Goal: Information Seeking & Learning: Learn about a topic

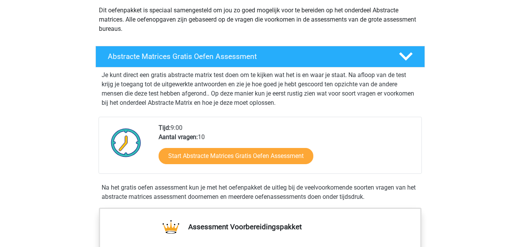
scroll to position [103, 0]
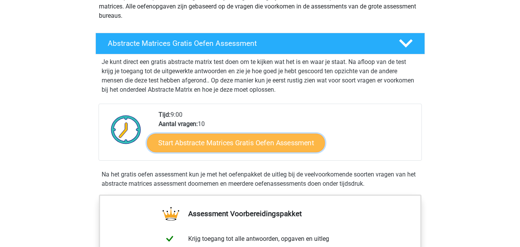
click at [311, 144] on link "Start Abstracte Matrices Gratis Oefen Assessment" at bounding box center [236, 142] width 178 height 18
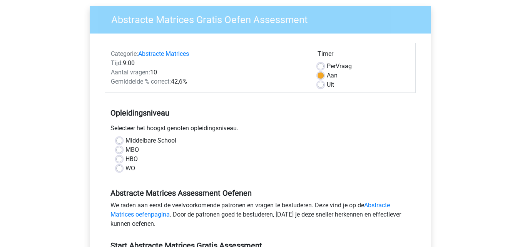
scroll to position [68, 0]
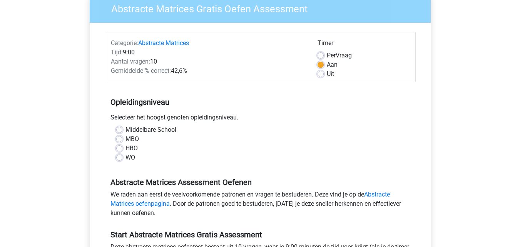
click at [125, 127] on label "Middelbare School" at bounding box center [150, 129] width 51 height 9
click at [121, 127] on input "Middelbare School" at bounding box center [119, 129] width 6 height 8
radio input "true"
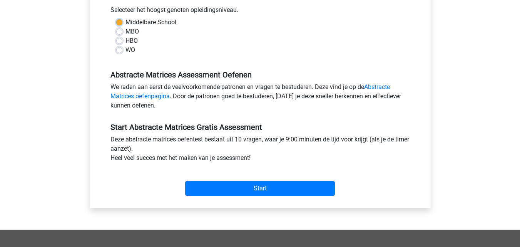
scroll to position [178, 0]
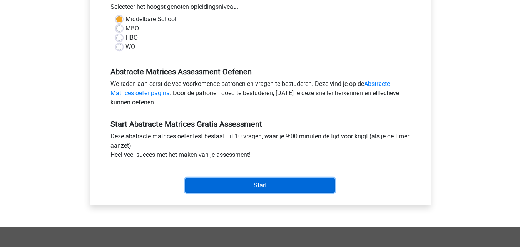
click at [299, 187] on input "Start" at bounding box center [260, 185] width 150 height 15
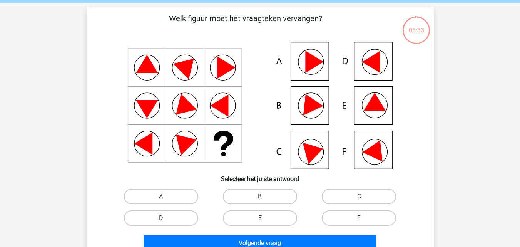
scroll to position [30, 0]
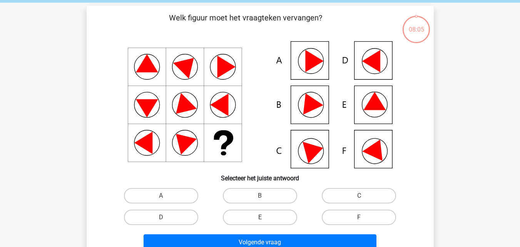
click at [246, 215] on label "E" at bounding box center [260, 216] width 74 height 15
click at [260, 217] on input "E" at bounding box center [262, 219] width 5 height 5
radio input "true"
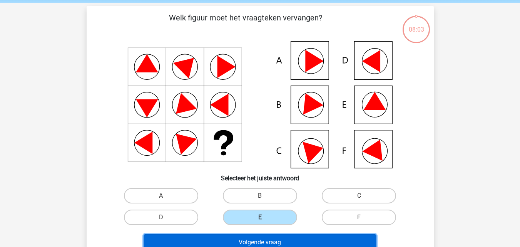
click at [243, 241] on button "Volgende vraag" at bounding box center [259, 242] width 233 height 16
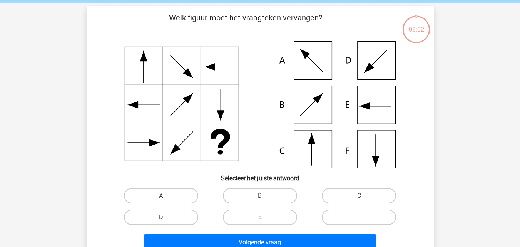
scroll to position [35, 0]
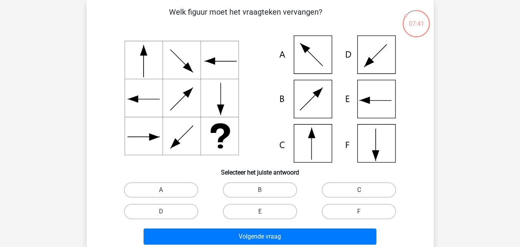
click at [346, 186] on label "C" at bounding box center [359, 189] width 74 height 15
click at [359, 190] on input "C" at bounding box center [361, 192] width 5 height 5
radio input "true"
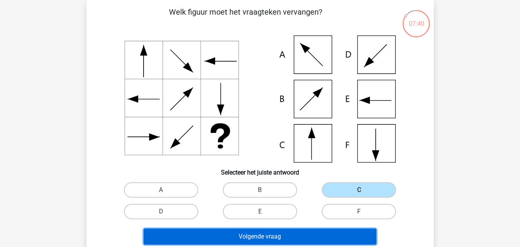
click at [260, 236] on button "Volgende vraag" at bounding box center [259, 236] width 233 height 16
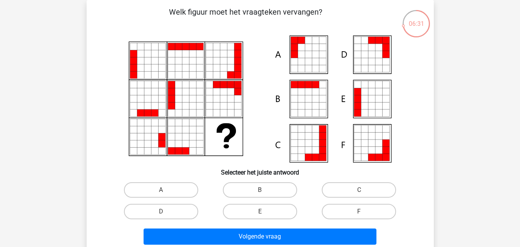
click at [368, 98] on icon at bounding box center [364, 98] width 7 height 7
click at [261, 208] on label "E" at bounding box center [260, 210] width 74 height 15
click at [261, 211] on input "E" at bounding box center [262, 213] width 5 height 5
radio input "true"
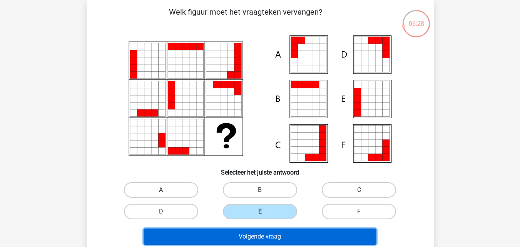
click at [257, 242] on button "Volgende vraag" at bounding box center [259, 236] width 233 height 16
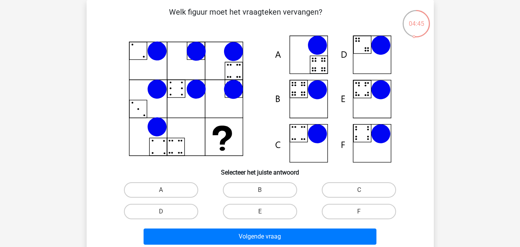
click at [308, 90] on icon at bounding box center [317, 90] width 20 height 20
click at [256, 191] on label "B" at bounding box center [260, 189] width 74 height 15
click at [260, 191] on input "B" at bounding box center [262, 192] width 5 height 5
radio input "true"
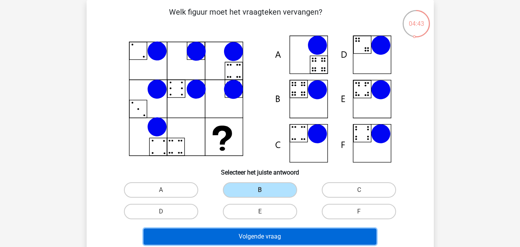
click at [257, 237] on button "Volgende vraag" at bounding box center [259, 236] width 233 height 16
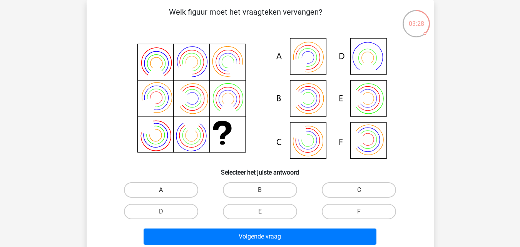
click at [315, 104] on icon at bounding box center [260, 98] width 310 height 127
click at [372, 97] on icon at bounding box center [260, 98] width 310 height 127
click at [285, 208] on label "E" at bounding box center [260, 210] width 74 height 15
click at [265, 211] on input "E" at bounding box center [262, 213] width 5 height 5
radio input "true"
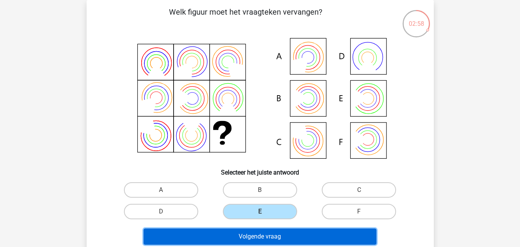
click at [307, 233] on button "Volgende vraag" at bounding box center [259, 236] width 233 height 16
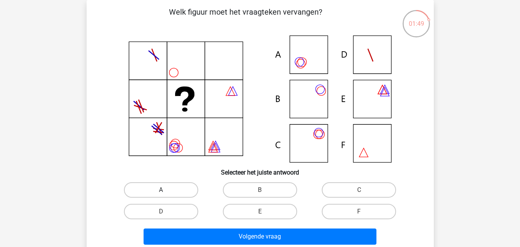
click at [171, 195] on label "A" at bounding box center [161, 189] width 74 height 15
click at [166, 195] on input "A" at bounding box center [163, 192] width 5 height 5
radio input "true"
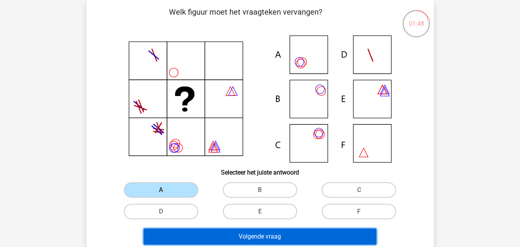
click at [203, 235] on button "Volgende vraag" at bounding box center [259, 236] width 233 height 16
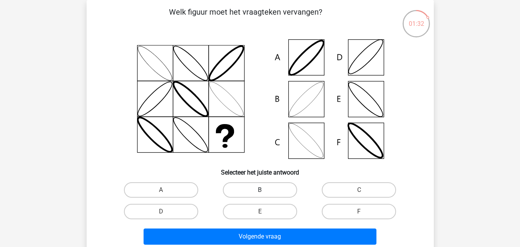
click at [248, 190] on label "B" at bounding box center [260, 189] width 74 height 15
click at [260, 190] on input "B" at bounding box center [262, 192] width 5 height 5
radio input "true"
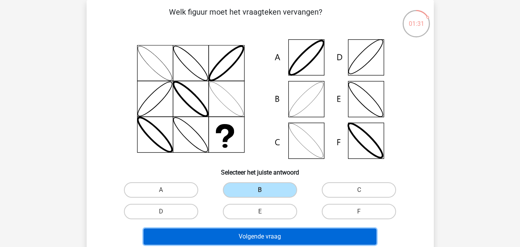
click at [251, 231] on button "Volgende vraag" at bounding box center [259, 236] width 233 height 16
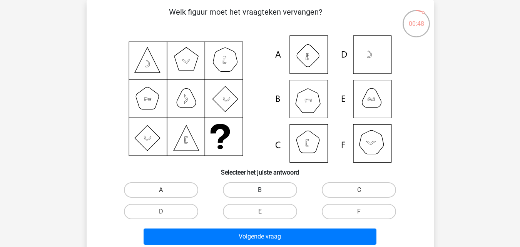
click at [262, 185] on label "B" at bounding box center [260, 189] width 74 height 15
click at [262, 190] on input "B" at bounding box center [262, 192] width 5 height 5
radio input "true"
click at [364, 204] on label "F" at bounding box center [359, 210] width 74 height 15
click at [364, 211] on input "F" at bounding box center [361, 213] width 5 height 5
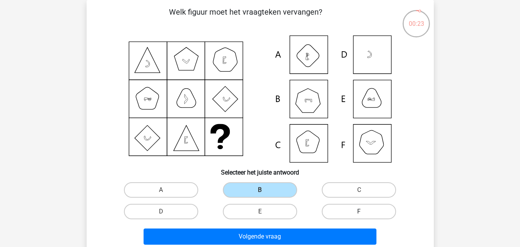
radio input "true"
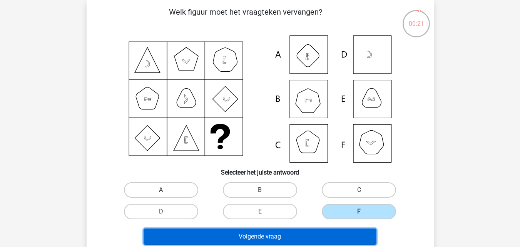
click at [289, 233] on button "Volgende vraag" at bounding box center [259, 236] width 233 height 16
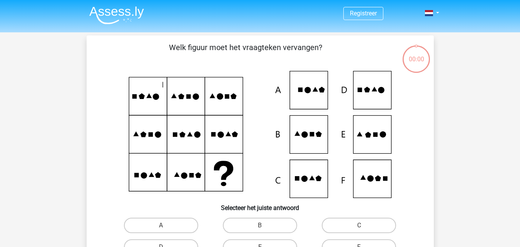
scroll to position [35, 0]
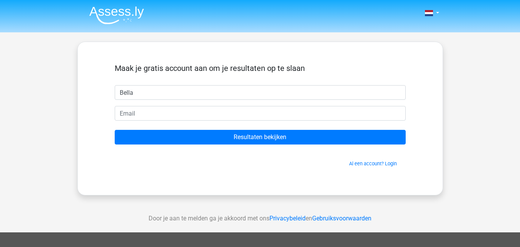
type input "Bella"
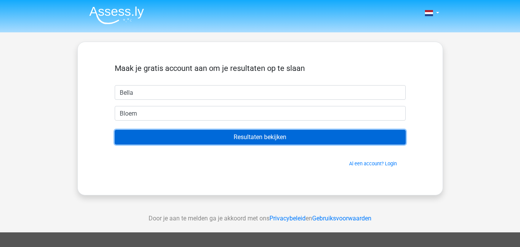
click at [251, 136] on input "Resultaten bekijken" at bounding box center [260, 137] width 291 height 15
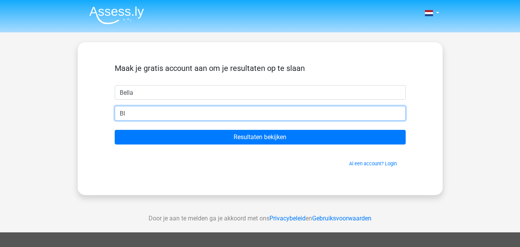
type input "B"
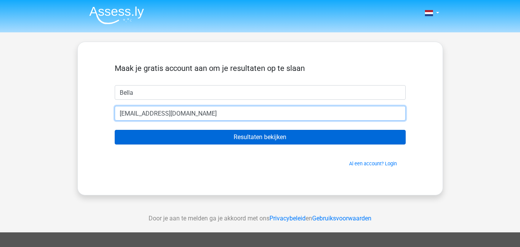
type input "cocobel@live.nl"
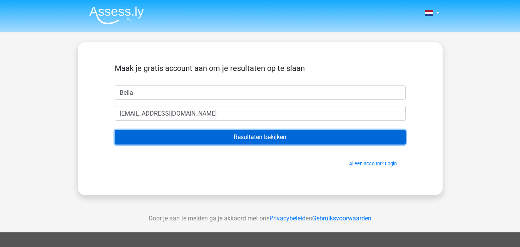
click at [264, 139] on input "Resultaten bekijken" at bounding box center [260, 137] width 291 height 15
